Goal: Book appointment/travel/reservation

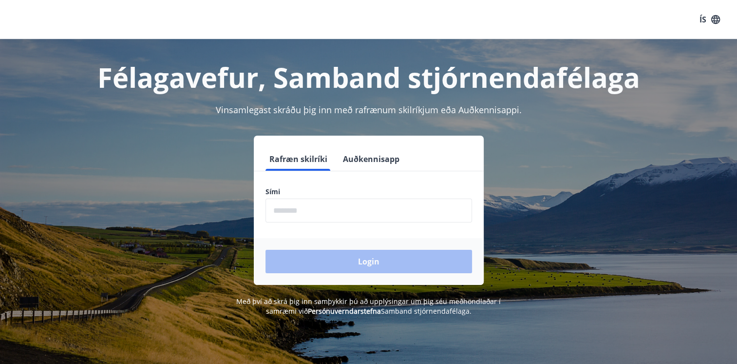
click at [295, 214] on input "phone" at bounding box center [369, 210] width 207 height 24
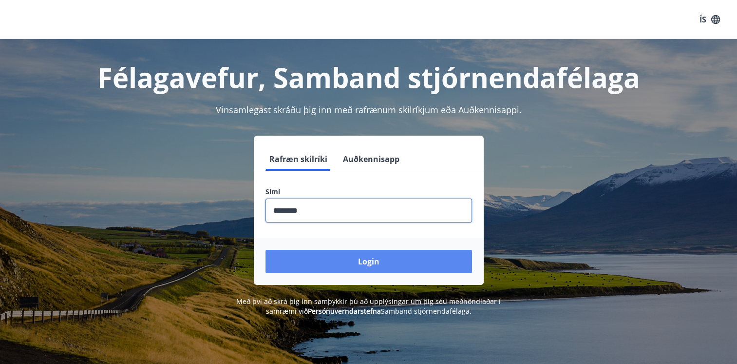
type input "********"
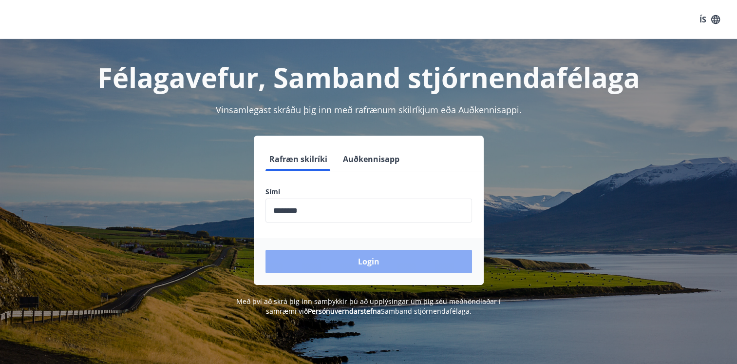
click at [320, 264] on button "Login" at bounding box center [369, 261] width 207 height 23
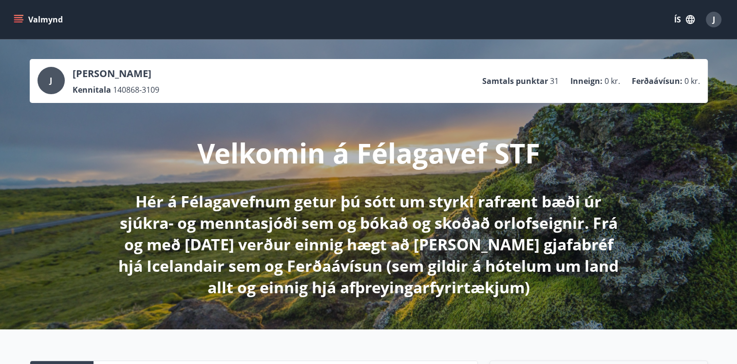
click at [17, 17] on icon "menu" at bounding box center [19, 20] width 10 height 10
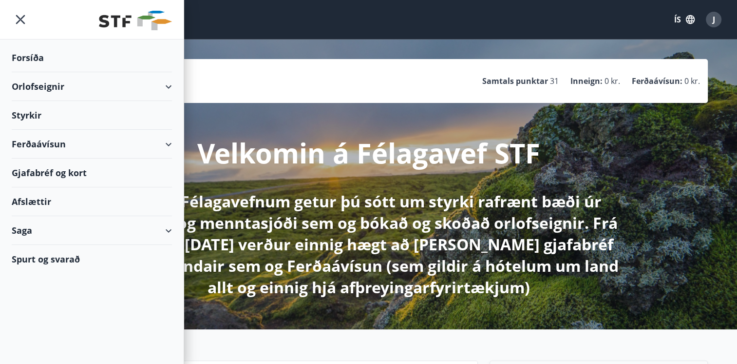
click at [168, 84] on div "Orlofseignir" at bounding box center [92, 86] width 160 height 29
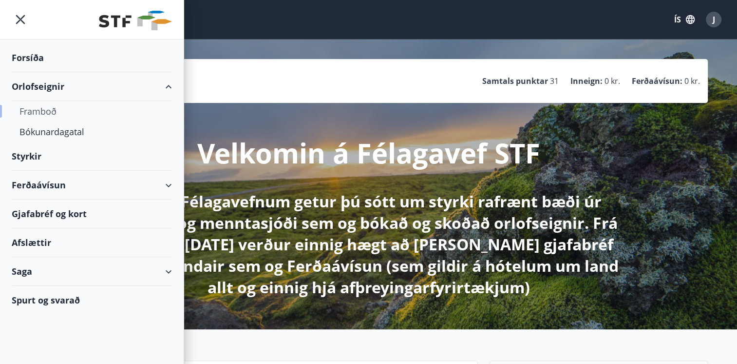
click at [34, 111] on div "Framboð" at bounding box center [91, 111] width 145 height 20
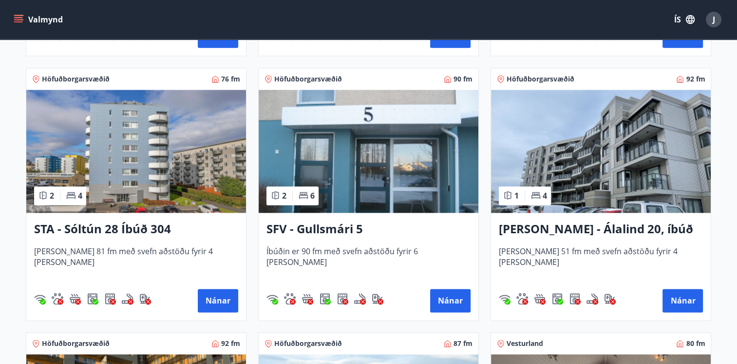
scroll to position [1218, 0]
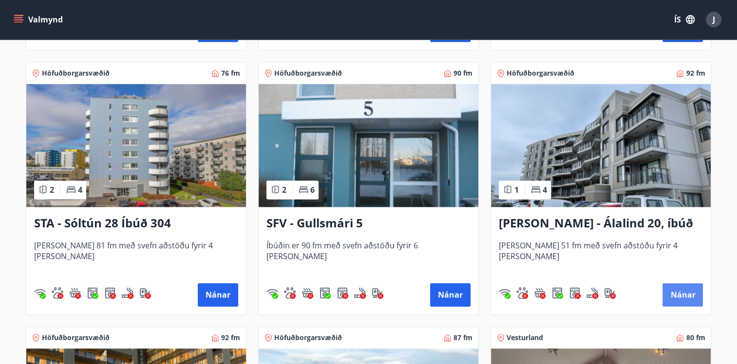
click at [690, 294] on button "Nánar" at bounding box center [683, 294] width 40 height 23
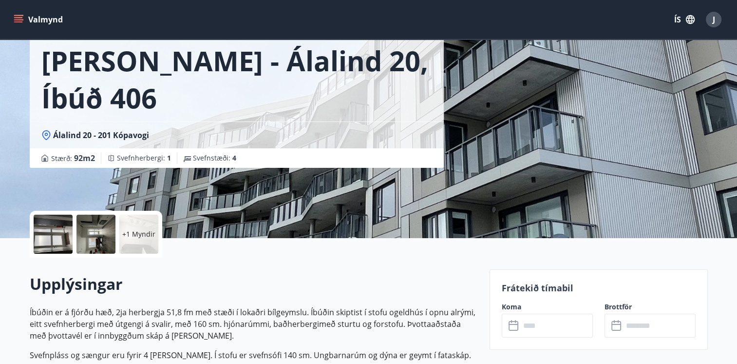
scroll to position [49, 0]
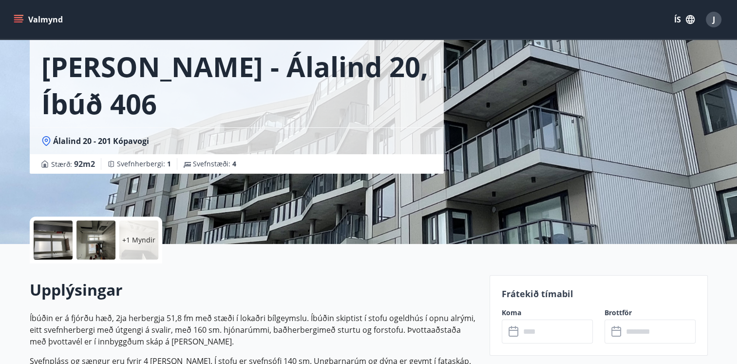
click at [526, 336] on input "text" at bounding box center [556, 331] width 73 height 24
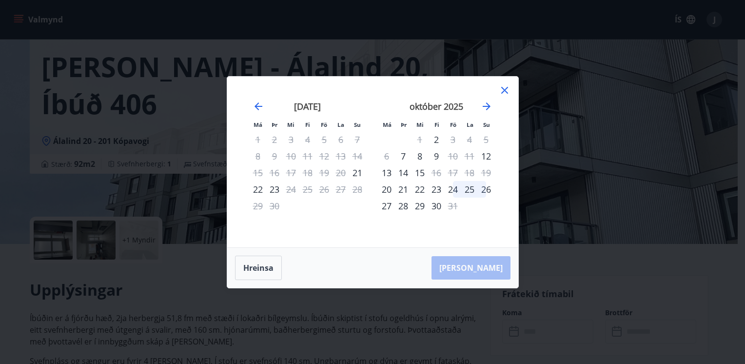
click at [499, 91] on icon at bounding box center [505, 90] width 12 height 12
